Goal: Task Accomplishment & Management: Manage account settings

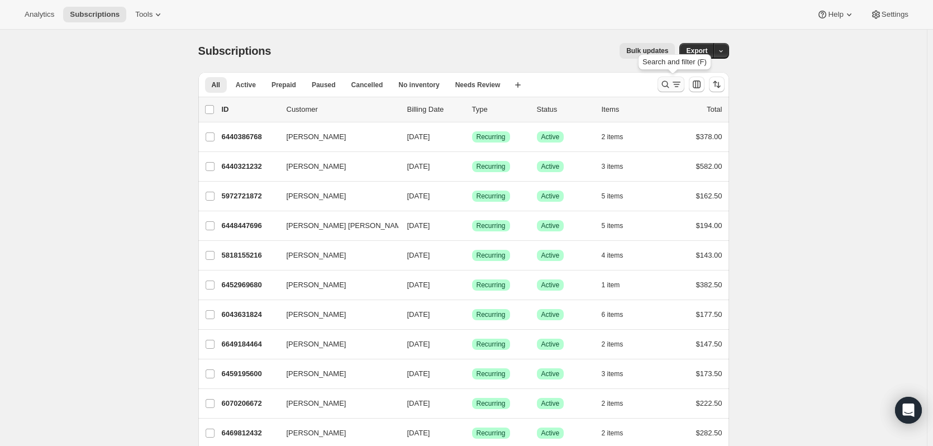
click at [669, 82] on icon "Search and filter results" at bounding box center [665, 84] width 11 height 11
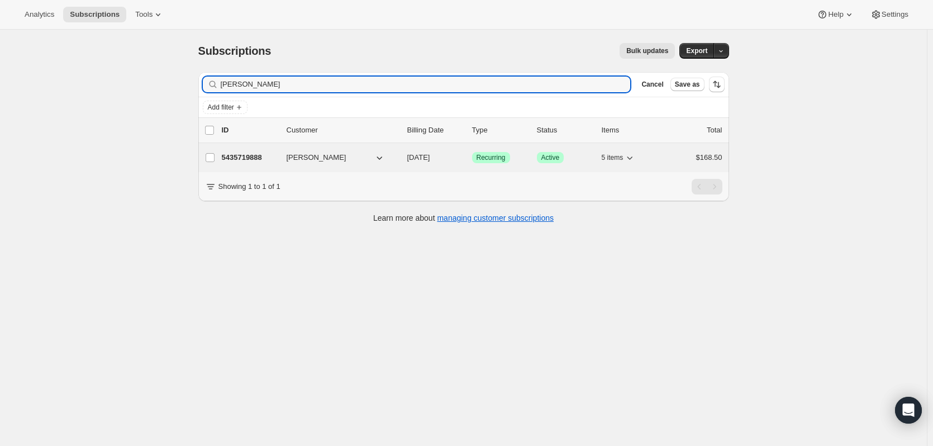
type input "[PERSON_NAME]"
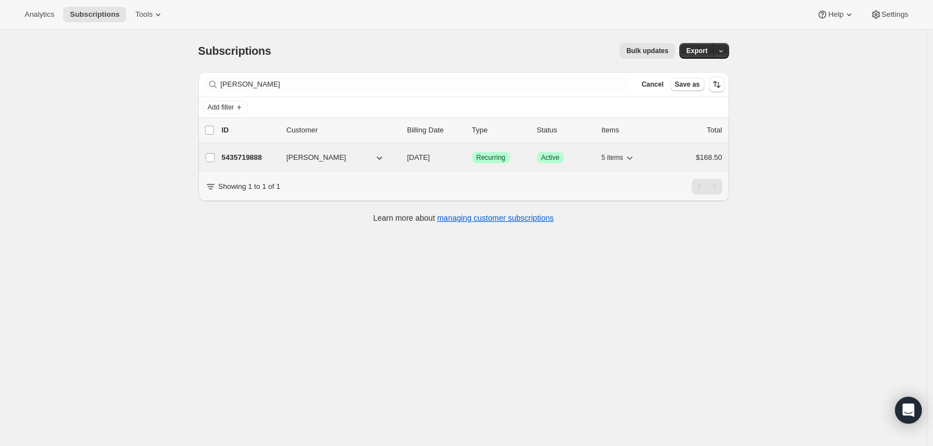
click at [250, 154] on p "5435719888" at bounding box center [250, 157] width 56 height 11
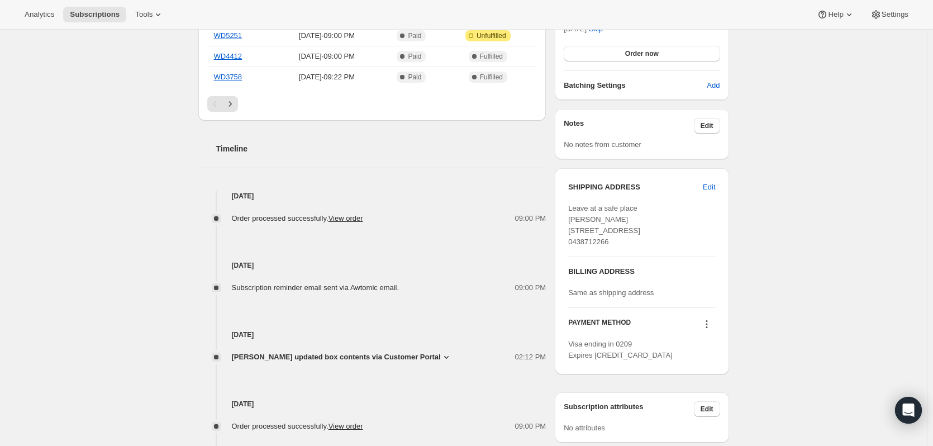
scroll to position [335, 0]
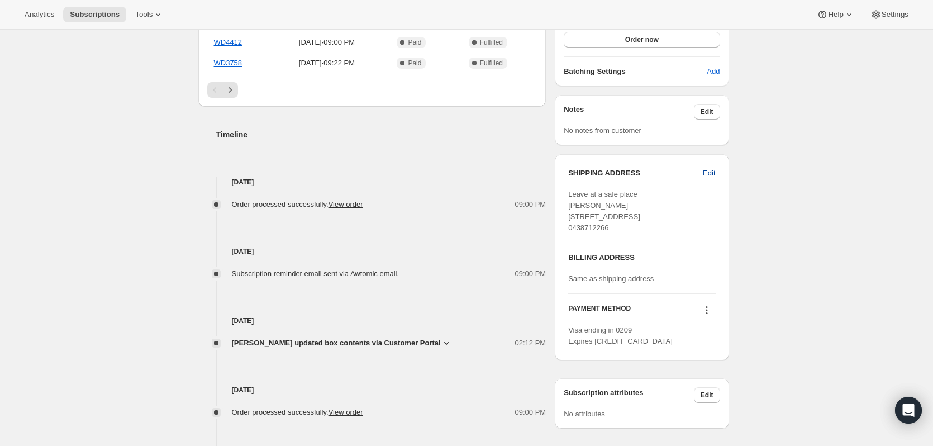
click at [715, 168] on span "Edit" at bounding box center [709, 173] width 12 height 11
select select "WA"
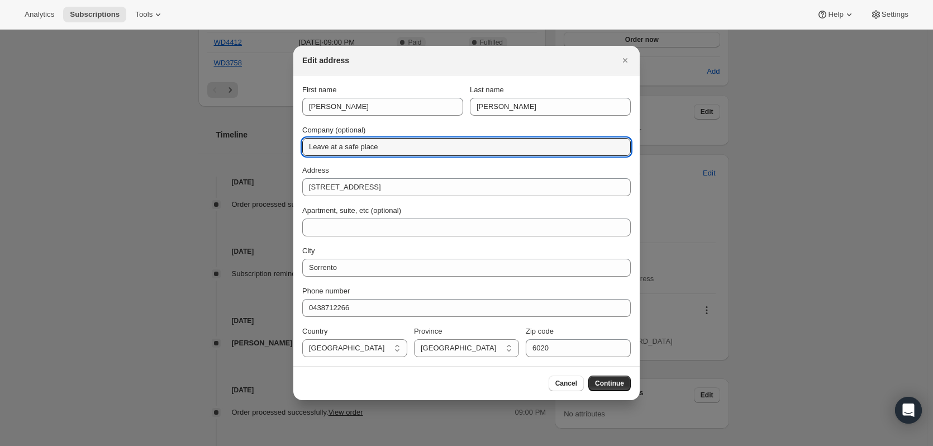
drag, startPoint x: 397, startPoint y: 149, endPoint x: 263, endPoint y: 150, distance: 134.7
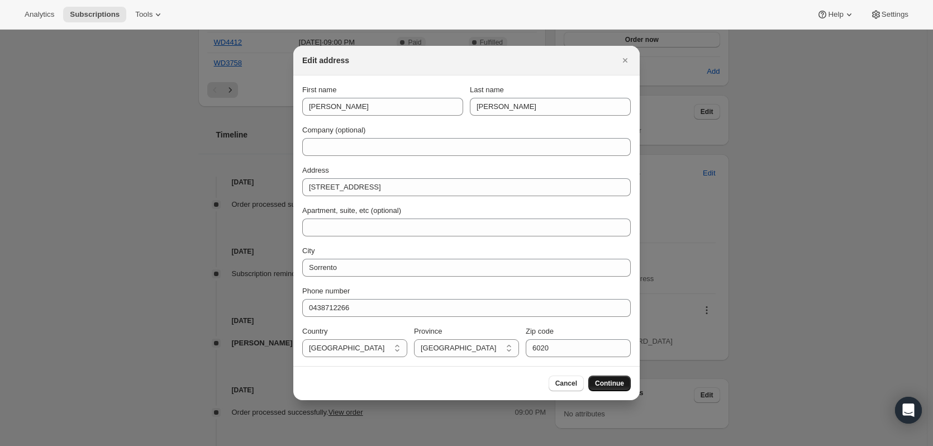
click at [614, 384] on span "Continue" at bounding box center [609, 383] width 29 height 9
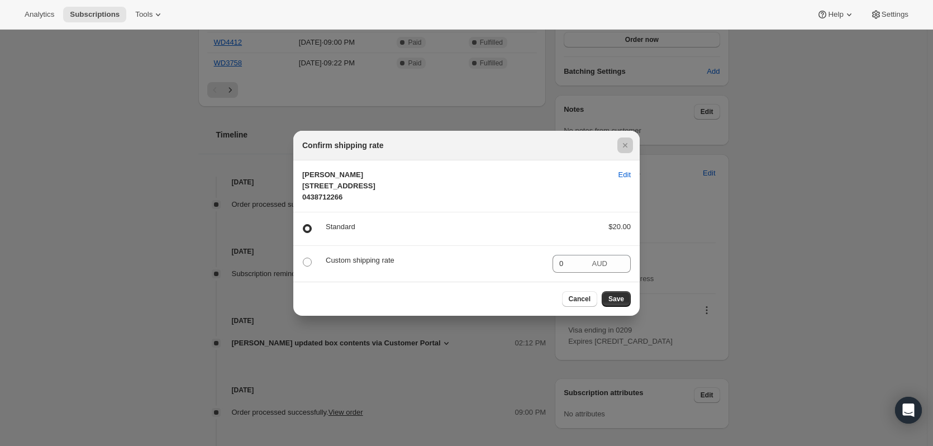
click at [617, 387] on div at bounding box center [466, 223] width 933 height 446
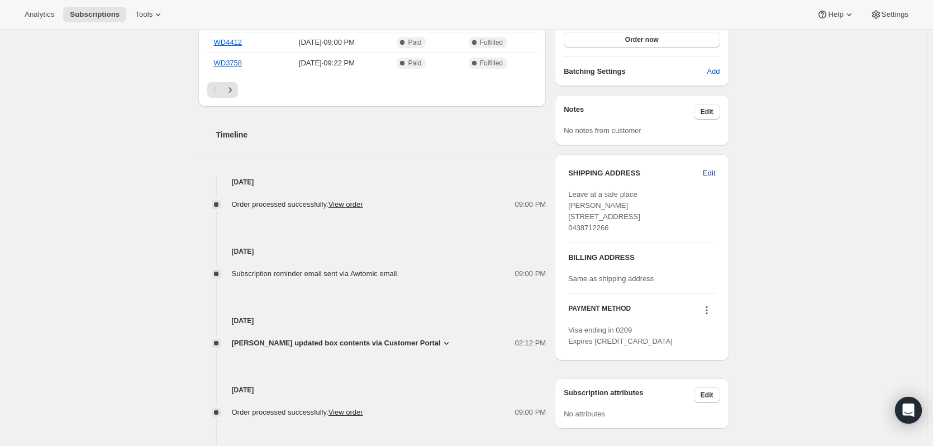
click at [715, 174] on span "Edit" at bounding box center [709, 173] width 12 height 11
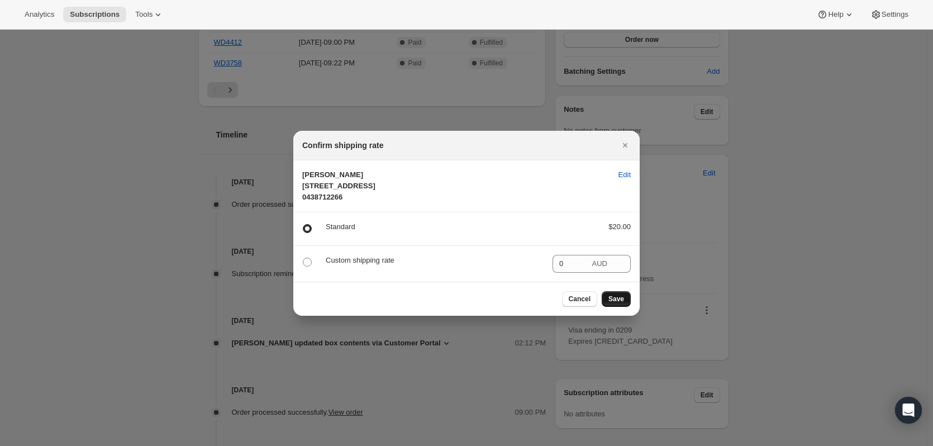
click at [617, 303] on span "Save" at bounding box center [617, 298] width 16 height 9
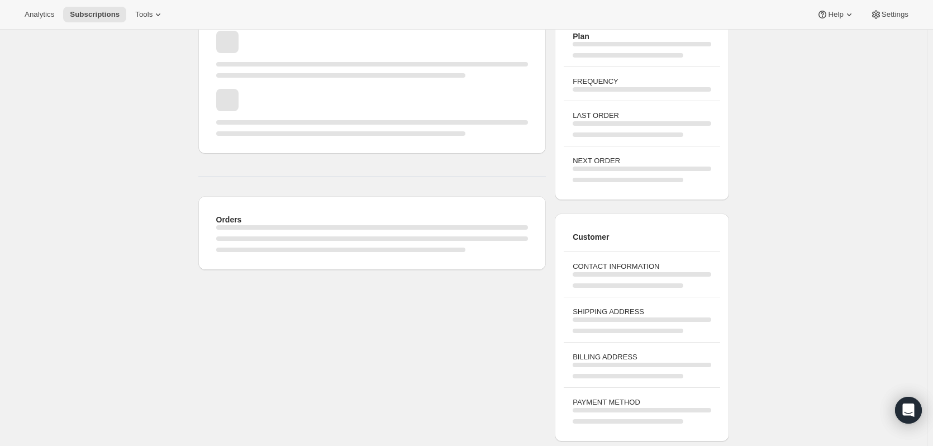
scroll to position [335, 0]
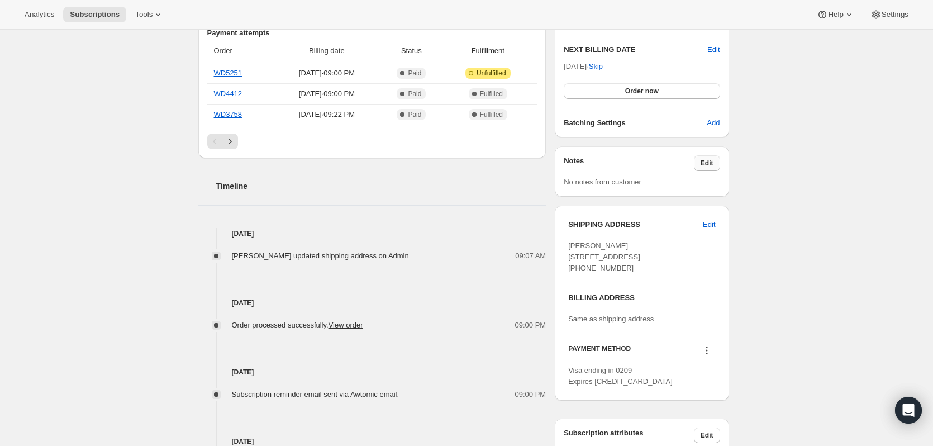
click at [711, 160] on span "Edit" at bounding box center [707, 163] width 13 height 9
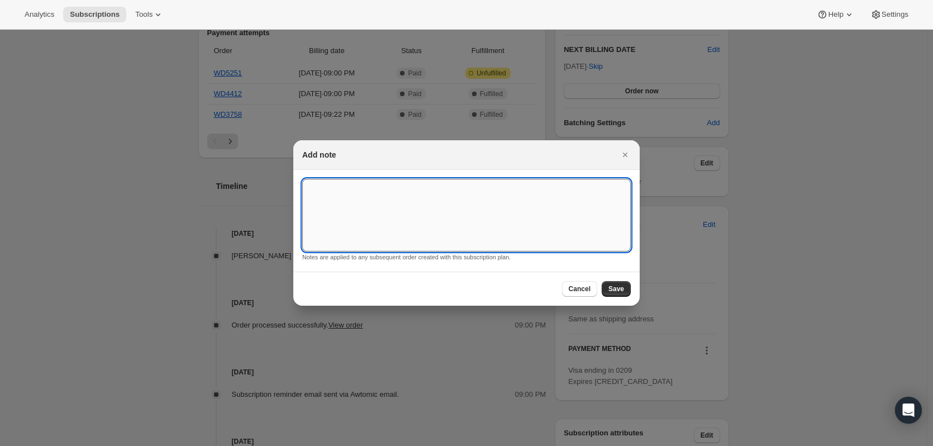
click at [401, 202] on textarea ":rgo:" at bounding box center [466, 215] width 329 height 73
paste textarea "Leave at a safe place"
type textarea "Leave at a safe place"
click at [615, 288] on span "Save" at bounding box center [617, 288] width 16 height 9
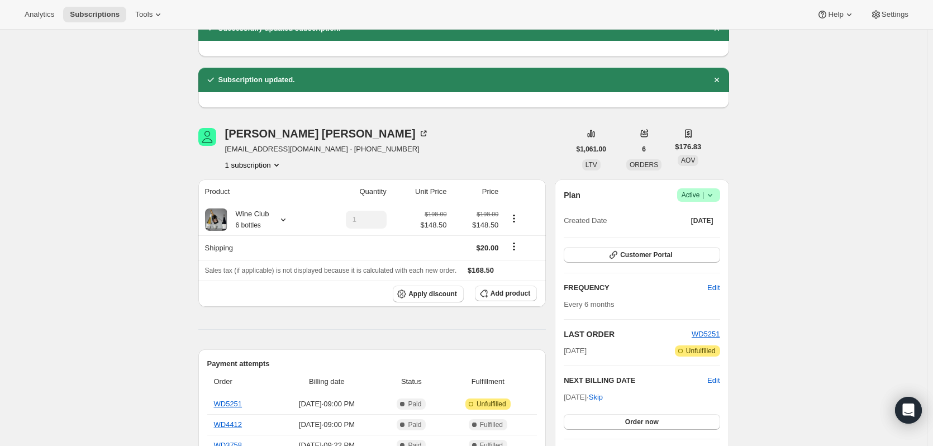
scroll to position [168, 0]
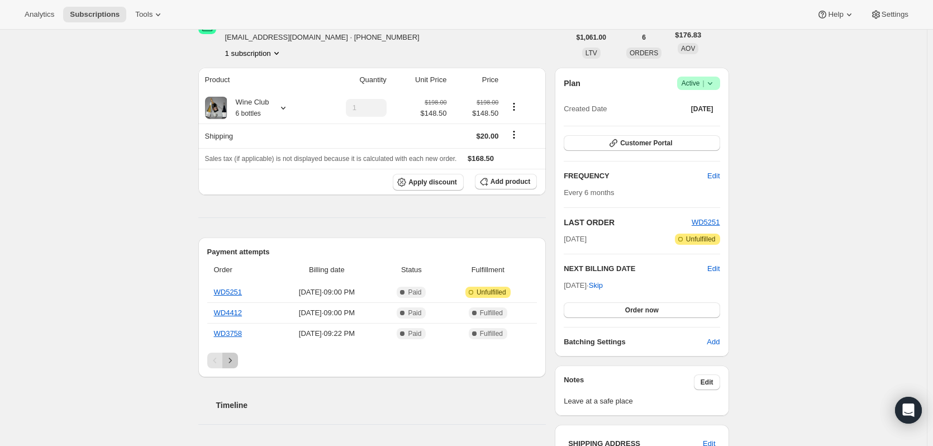
click at [235, 364] on icon "Next" at bounding box center [230, 360] width 11 height 11
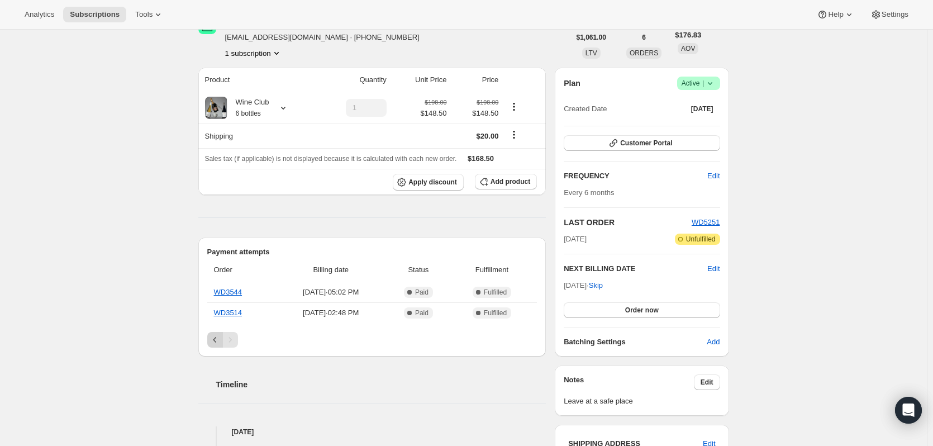
click at [216, 339] on icon "Previous" at bounding box center [215, 339] width 11 height 11
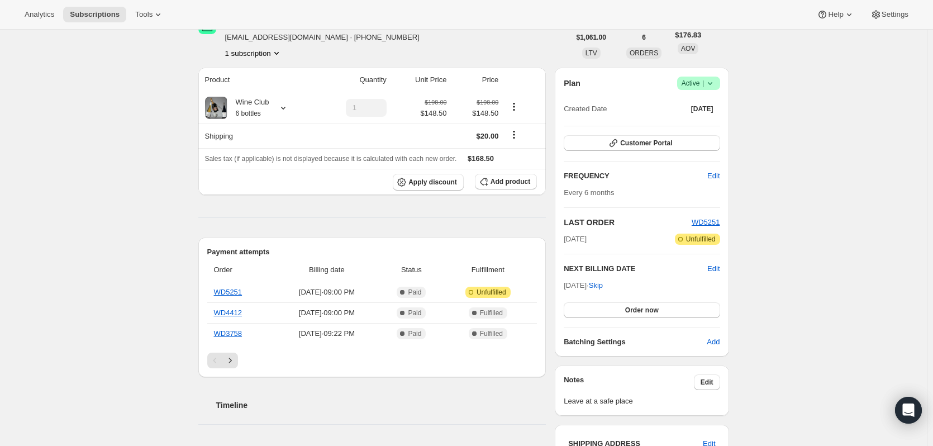
scroll to position [0, 0]
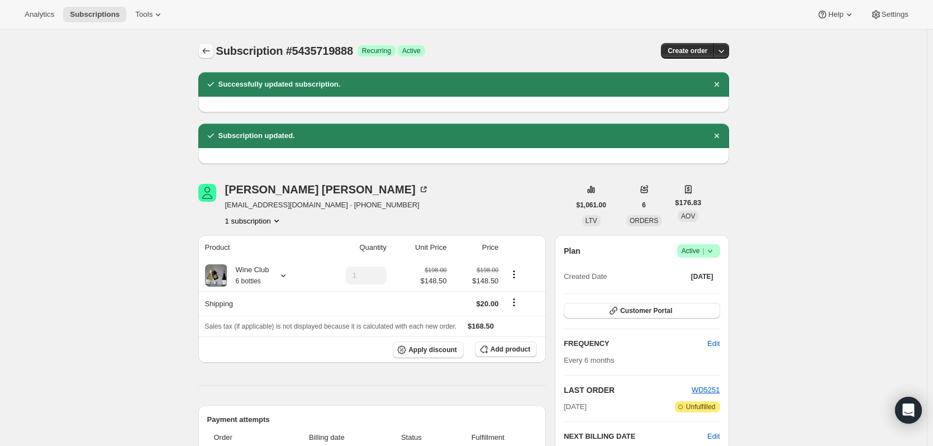
click at [212, 52] on icon "Subscriptions" at bounding box center [206, 50] width 11 height 11
